Goal: Use online tool/utility: Utilize a website feature to perform a specific function

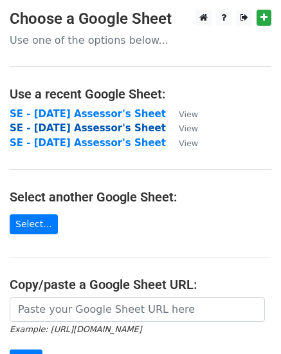
click at [70, 128] on strong "SE - September 2025 Assessor's Sheet" at bounding box center [88, 128] width 156 height 12
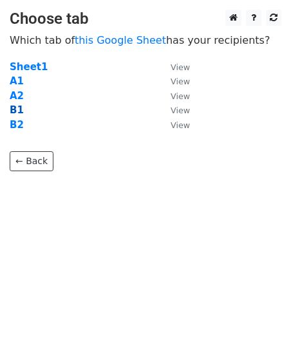
click at [18, 110] on strong "B1" at bounding box center [17, 110] width 14 height 12
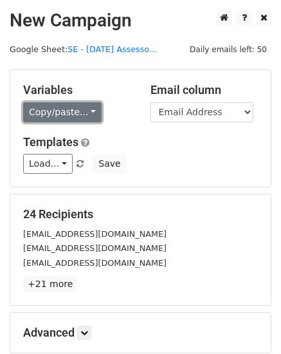
click at [86, 112] on link "Copy/paste..." at bounding box center [62, 112] width 78 height 20
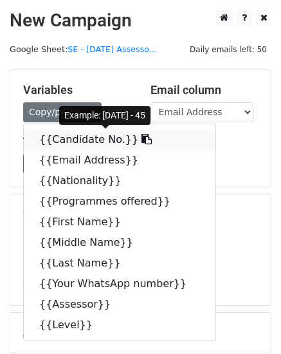
click at [89, 140] on link "{{Candidate No.}}" at bounding box center [120, 139] width 192 height 21
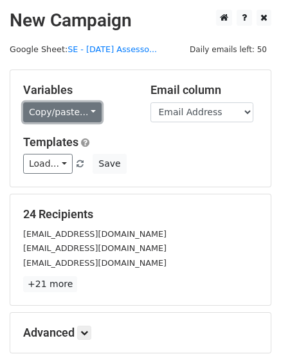
click at [82, 111] on link "Copy/paste..." at bounding box center [62, 112] width 78 height 20
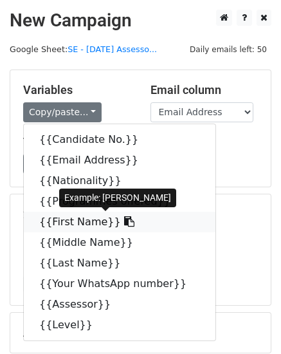
click at [53, 222] on link "{{First Name}}" at bounding box center [120, 222] width 192 height 21
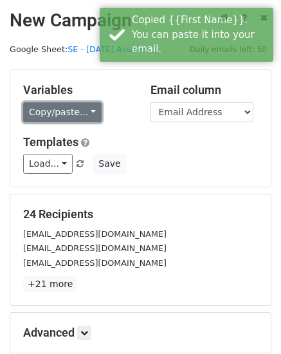
click at [86, 113] on link "Copy/paste..." at bounding box center [62, 112] width 78 height 20
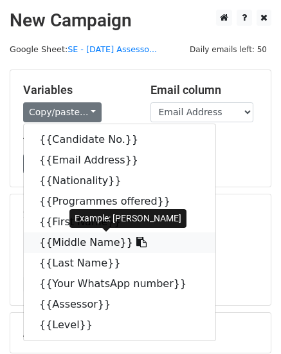
click at [96, 244] on link "{{Middle Name}}" at bounding box center [120, 242] width 192 height 21
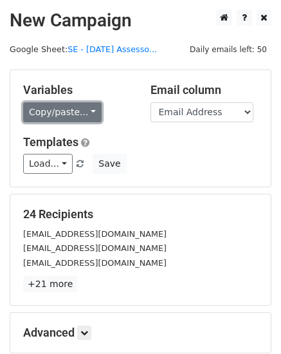
click at [87, 111] on link "Copy/paste..." at bounding box center [62, 112] width 78 height 20
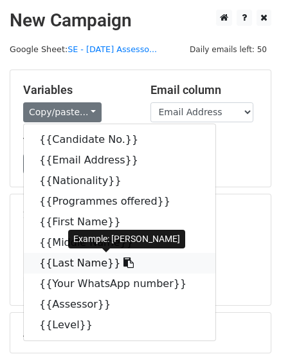
click at [75, 262] on link "{{Last Name}}" at bounding box center [120, 263] width 192 height 21
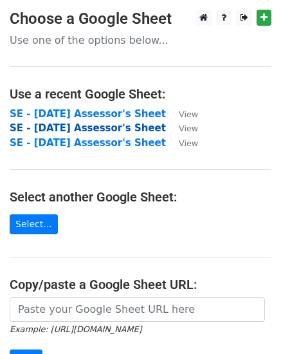
click at [37, 131] on strong "SE - September 2025 Assessor's Sheet" at bounding box center [88, 128] width 156 height 12
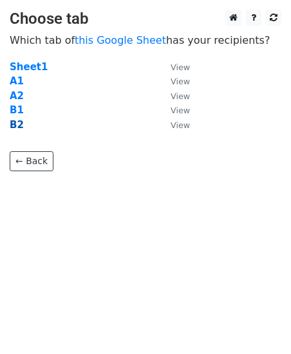
click at [13, 125] on strong "B2" at bounding box center [17, 125] width 14 height 12
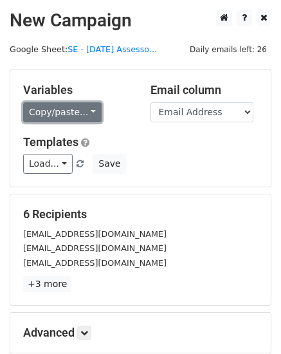
click at [86, 113] on link "Copy/paste..." at bounding box center [62, 112] width 78 height 20
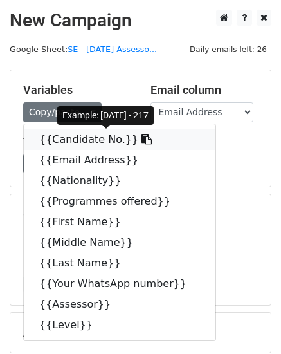
click at [84, 141] on link "{{Candidate No.}}" at bounding box center [120, 139] width 192 height 21
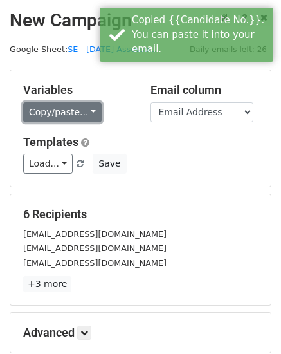
click at [85, 111] on link "Copy/paste..." at bounding box center [62, 112] width 78 height 20
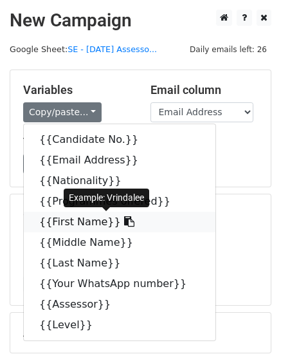
click at [50, 222] on link "{{First Name}}" at bounding box center [120, 222] width 192 height 21
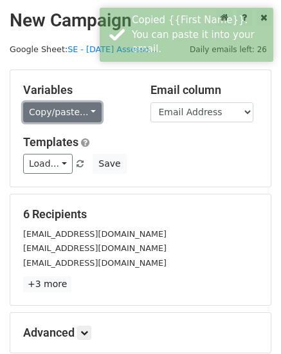
click at [86, 111] on link "Copy/paste..." at bounding box center [62, 112] width 78 height 20
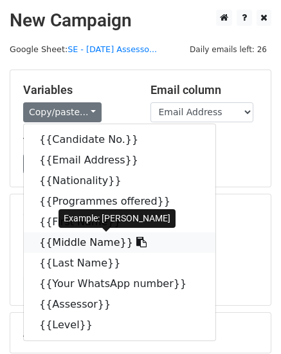
click at [68, 240] on link "{{Middle Name}}" at bounding box center [120, 242] width 192 height 21
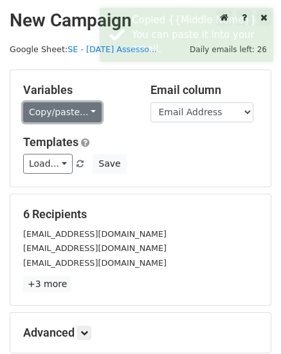
click at [86, 113] on link "Copy/paste..." at bounding box center [62, 112] width 78 height 20
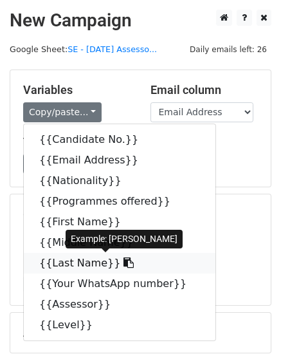
click at [82, 266] on link "{{Last Name}}" at bounding box center [120, 263] width 192 height 21
